Goal: Transaction & Acquisition: Purchase product/service

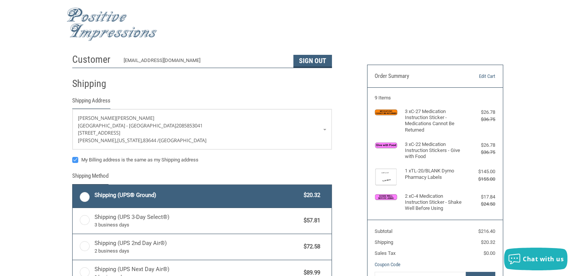
radio input "true"
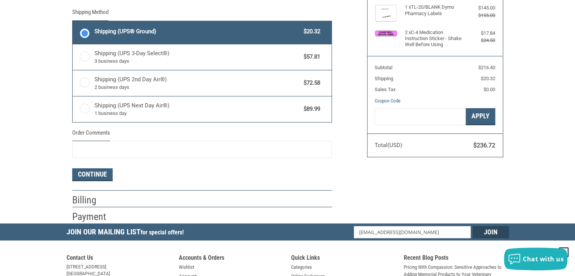
scroll to position [203, 0]
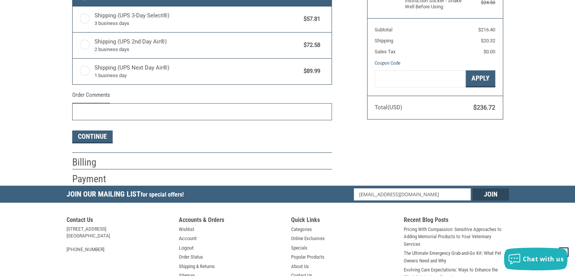
click at [104, 113] on input "Order Comments" at bounding box center [202, 111] width 260 height 17
paste input "1138720"
click at [77, 110] on input "1138720" at bounding box center [202, 111] width 260 height 17
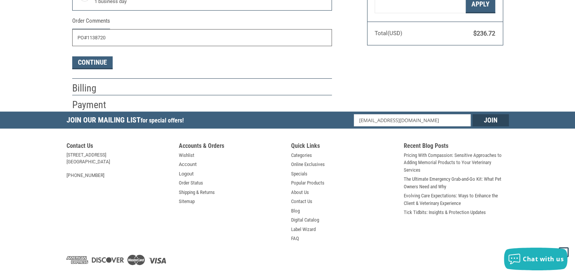
scroll to position [278, 0]
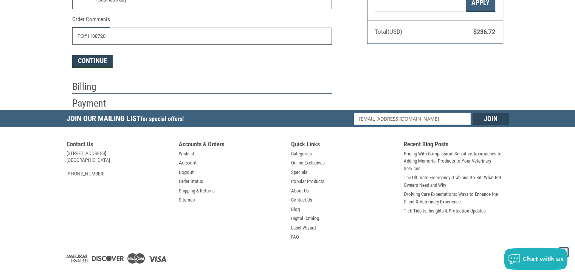
type input "PO#1138720"
click at [101, 62] on button "Continue" at bounding box center [92, 61] width 40 height 13
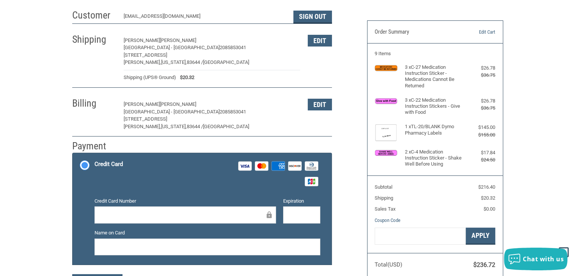
scroll to position [8, 0]
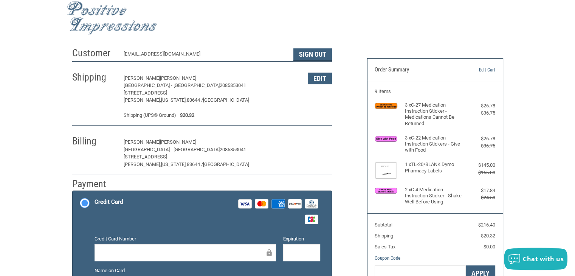
click at [313, 143] on button "Edit" at bounding box center [320, 142] width 24 height 12
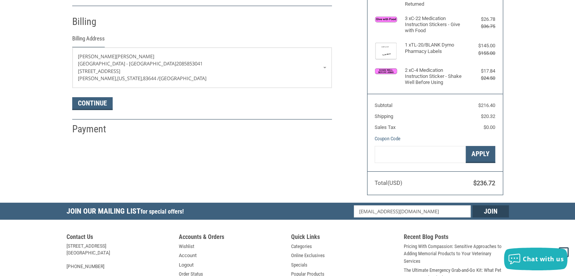
scroll to position [133, 0]
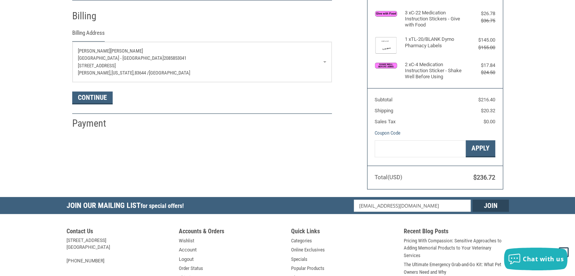
click at [154, 70] on span "[GEOGRAPHIC_DATA]" at bounding box center [169, 73] width 41 height 6
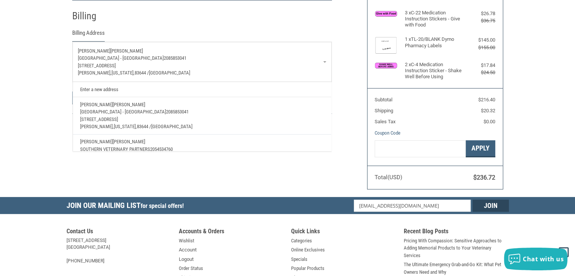
click at [96, 89] on link "Enter a new address" at bounding box center [201, 89] width 251 height 15
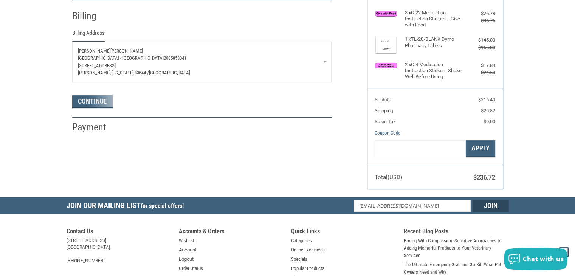
select select "US"
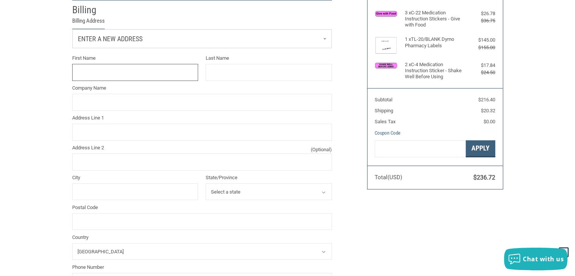
click at [98, 72] on input "First Name" at bounding box center [135, 72] width 126 height 17
type input "[PERSON_NAME]"
click at [237, 77] on input "Last Name" at bounding box center [269, 72] width 126 height 17
type input "[PERSON_NAME]"
click at [175, 99] on input "Company Name" at bounding box center [202, 102] width 260 height 17
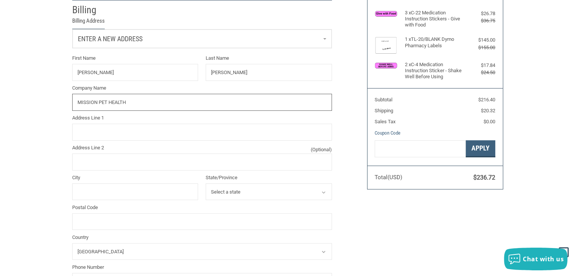
type input "MISSION PET HEALTH"
click at [176, 127] on input "Address Line 1" at bounding box center [202, 132] width 260 height 17
type input "[STREET_ADDRESS]"
click at [106, 194] on input "City" at bounding box center [135, 191] width 126 height 17
type input "[GEOGRAPHIC_DATA]"
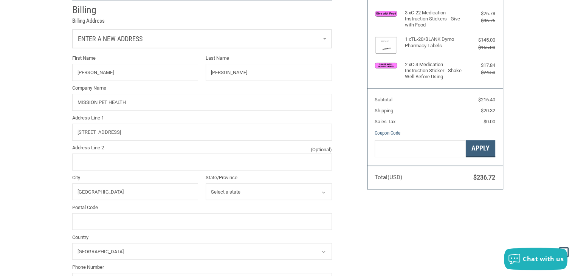
click at [223, 189] on select "Select a state [US_STATE] [US_STATE] [US_STATE] [US_STATE] [US_STATE] Armed For…" at bounding box center [269, 191] width 126 height 17
select select "AL"
click at [206, 184] on select "Select a state [US_STATE] [US_STATE] [US_STATE] [US_STATE] [US_STATE] Armed For…" at bounding box center [269, 191] width 126 height 17
click at [138, 219] on input "Postal Code" at bounding box center [202, 221] width 260 height 17
type input "35209"
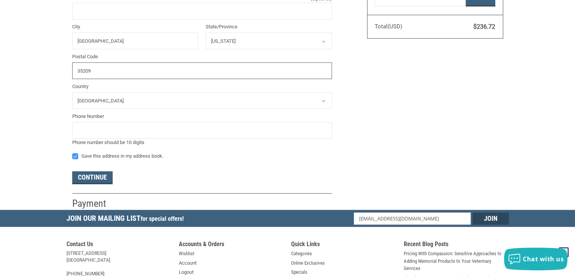
scroll to position [284, 0]
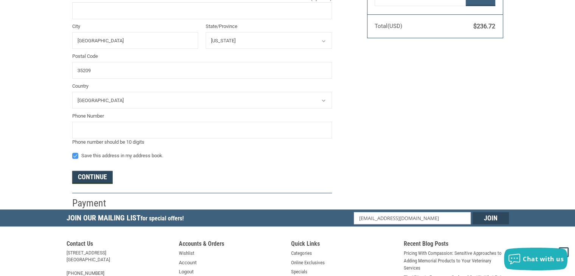
click at [79, 178] on button "Continue" at bounding box center [92, 177] width 40 height 13
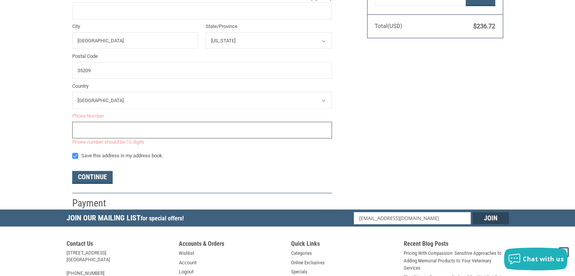
click at [87, 131] on input "tel" at bounding box center [202, 130] width 260 height 17
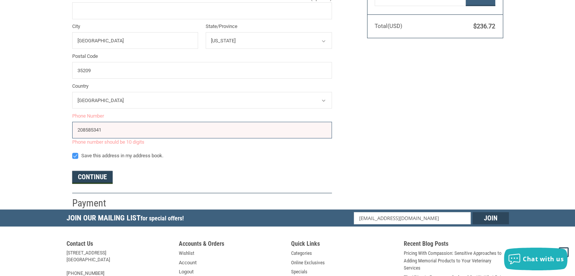
click at [87, 175] on button "Continue" at bounding box center [92, 177] width 40 height 13
click at [118, 129] on input "208585341" at bounding box center [202, 130] width 260 height 17
click at [78, 130] on input "208585341" at bounding box center [202, 130] width 260 height 17
type input "1208585341"
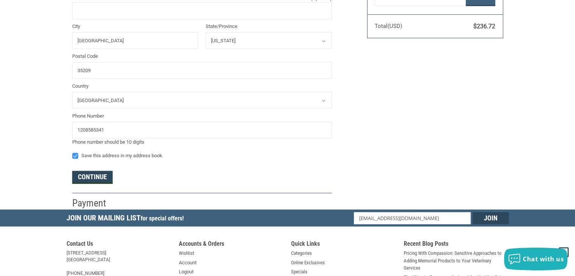
click at [95, 180] on button "Continue" at bounding box center [92, 177] width 40 height 13
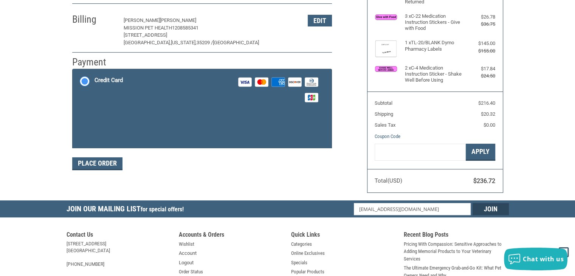
scroll to position [126, 0]
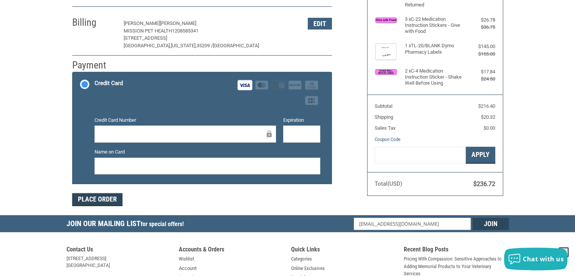
click at [112, 200] on button "Place Order" at bounding box center [97, 199] width 50 height 13
